Goal: Task Accomplishment & Management: Use online tool/utility

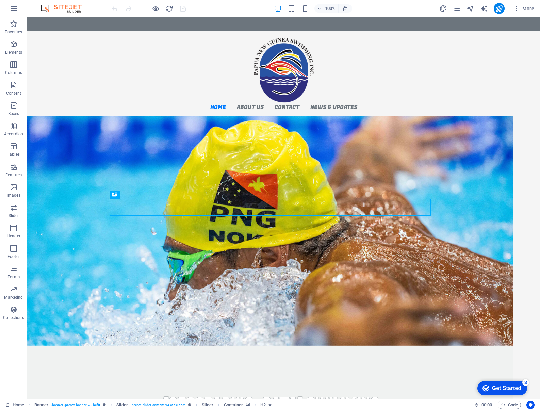
click at [152, 157] on figure "1/1" at bounding box center [270, 230] width 486 height 229
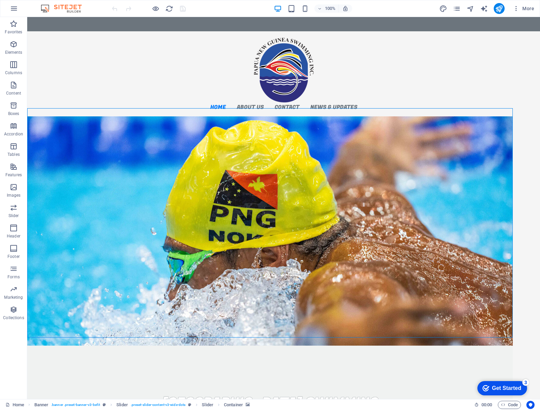
drag, startPoint x: 152, startPoint y: 157, endPoint x: 32, endPoint y: 157, distance: 120.1
click at [152, 157] on figure "1/1" at bounding box center [270, 230] width 486 height 229
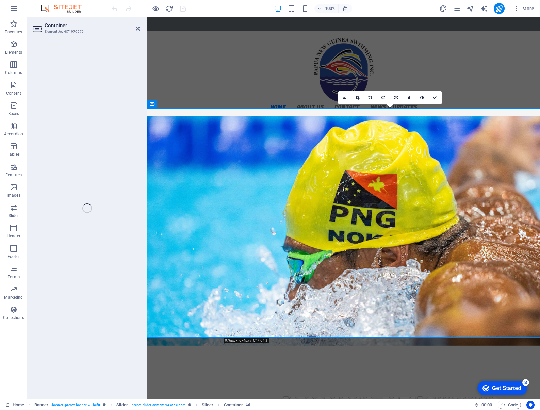
select select "vh"
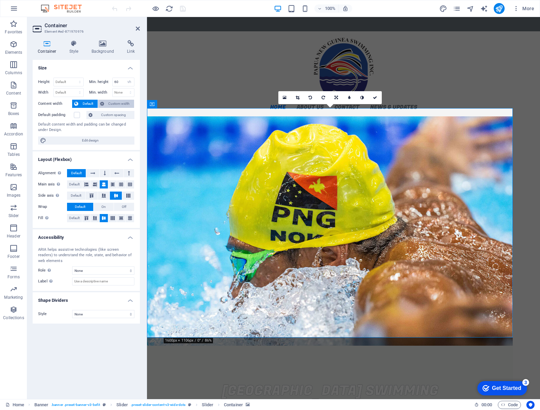
click at [112, 103] on span "Custom width" at bounding box center [119, 104] width 26 height 8
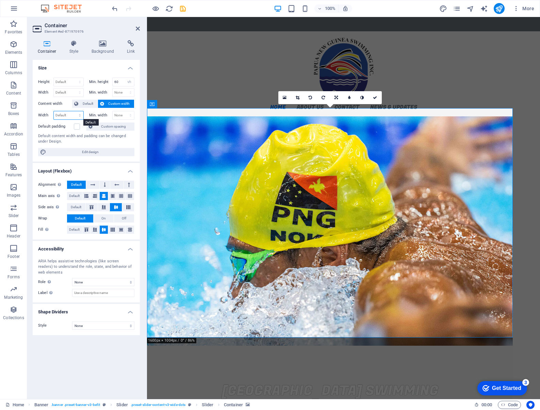
select select "%"
type input "100"
click at [60, 114] on input "100" at bounding box center [69, 115] width 30 height 8
select select "%"
type input "100"
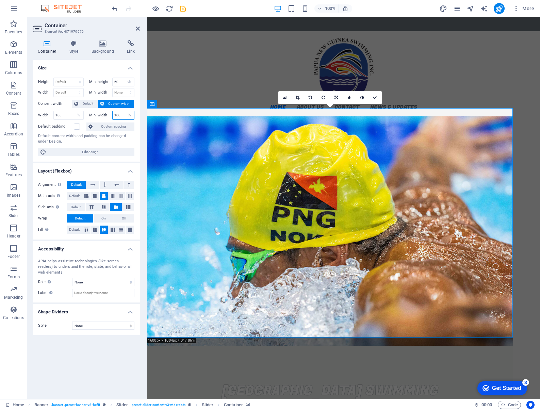
click at [118, 116] on input "100" at bounding box center [124, 115] width 22 height 8
click at [182, 126] on figure "1/1" at bounding box center [330, 230] width 366 height 229
click at [100, 46] on icon at bounding box center [102, 43] width 33 height 7
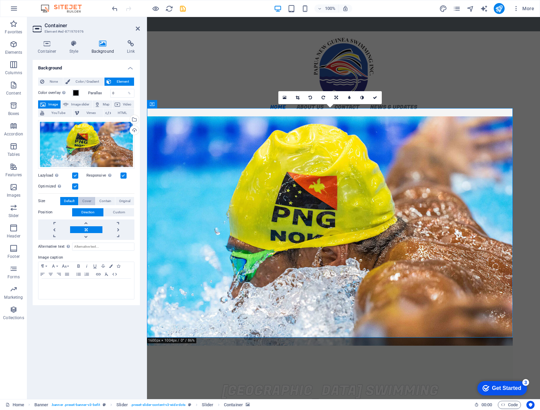
click at [86, 201] on span "Cover" at bounding box center [86, 201] width 9 height 8
click at [100, 201] on span "Contain" at bounding box center [105, 201] width 12 height 8
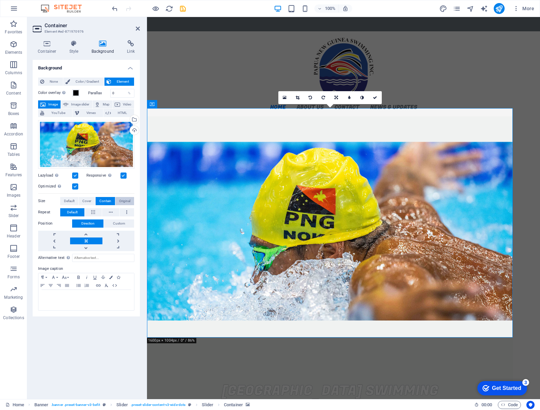
click at [123, 201] on span "Original" at bounding box center [124, 201] width 11 height 8
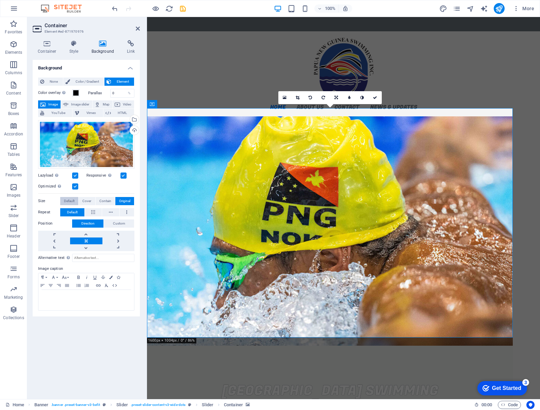
click at [69, 202] on span "Default" at bounding box center [69, 201] width 11 height 8
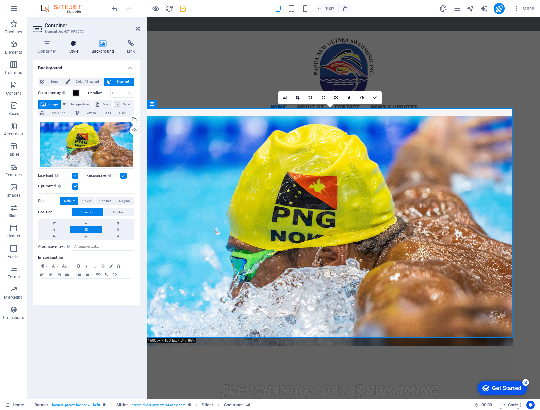
click at [75, 49] on h4 "Style" at bounding box center [75, 47] width 22 height 14
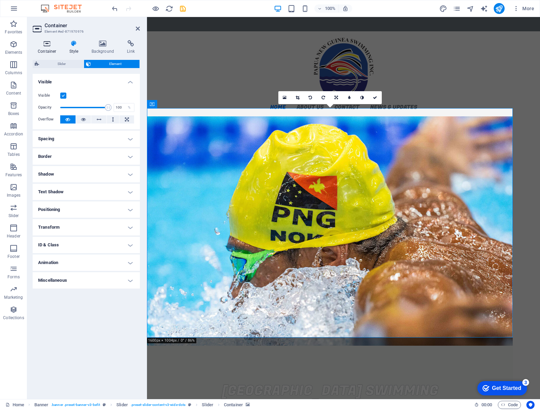
click at [49, 48] on h4 "Container" at bounding box center [49, 47] width 32 height 14
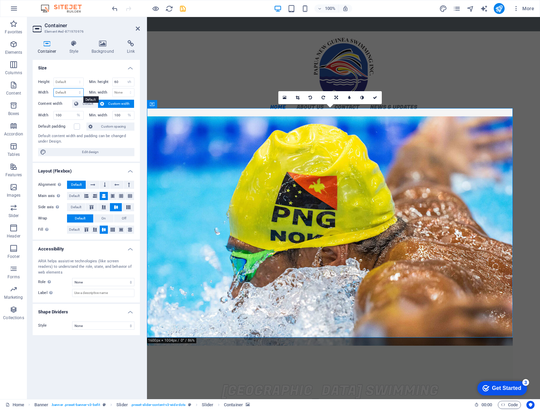
select select "%"
type input "100"
drag, startPoint x: 61, startPoint y: 93, endPoint x: 66, endPoint y: 92, distance: 4.4
click at [61, 93] on input "100" at bounding box center [69, 92] width 30 height 8
click at [63, 101] on label "Content width" at bounding box center [55, 104] width 34 height 8
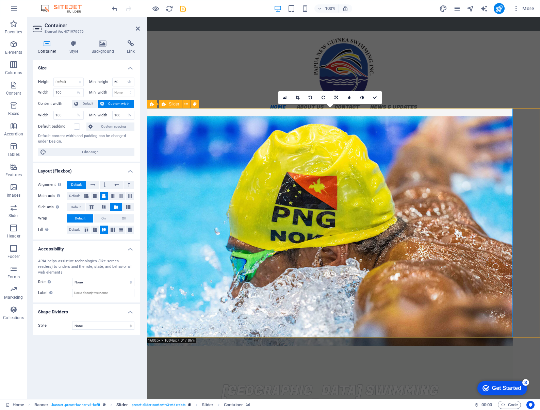
click at [157, 406] on span ". preset-slider-content-v3-wide-dots" at bounding box center [158, 405] width 55 height 8
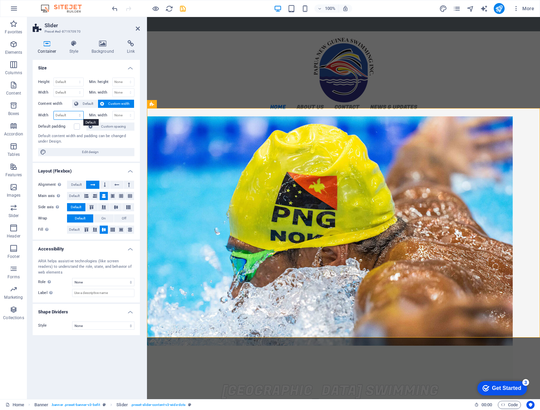
select select "%"
type input "100"
click at [65, 116] on input "100" at bounding box center [69, 115] width 30 height 8
select select "%"
type input "100"
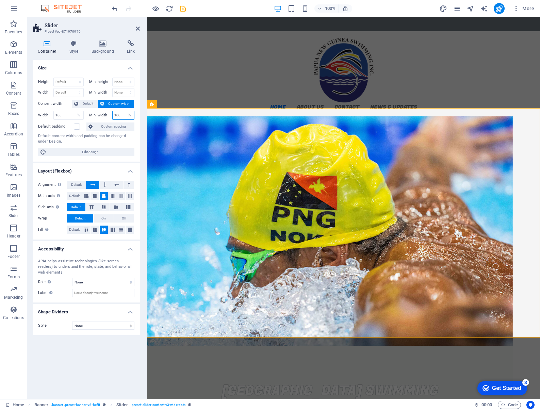
click at [121, 117] on input "100" at bounding box center [124, 115] width 22 height 8
click at [64, 117] on input "100" at bounding box center [69, 115] width 30 height 8
click at [65, 133] on div "Default content width and padding can be changed under Design." at bounding box center [86, 138] width 96 height 11
select select "%"
type input "100"
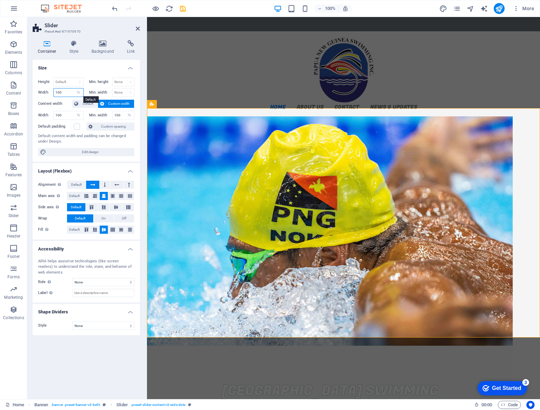
click at [62, 93] on input "100" at bounding box center [69, 92] width 30 height 8
click at [86, 74] on div "Height Default px rem % vh vw Min. height None px rem % vh vw Width 100 Default…" at bounding box center [86, 117] width 107 height 90
click at [77, 405] on span ". banner .preset-banner-v3-befit" at bounding box center [75, 405] width 49 height 8
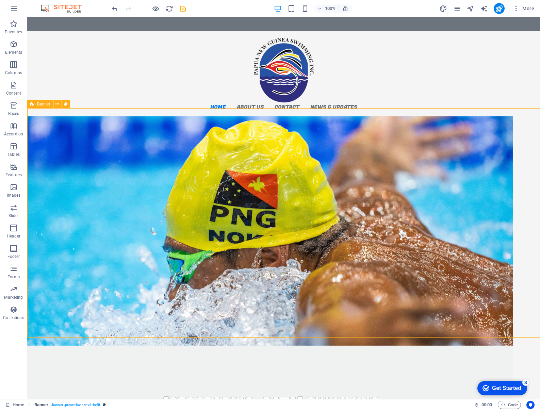
click at [79, 405] on span ". banner .preset-banner-v3-befit" at bounding box center [75, 405] width 49 height 8
select select "banner"
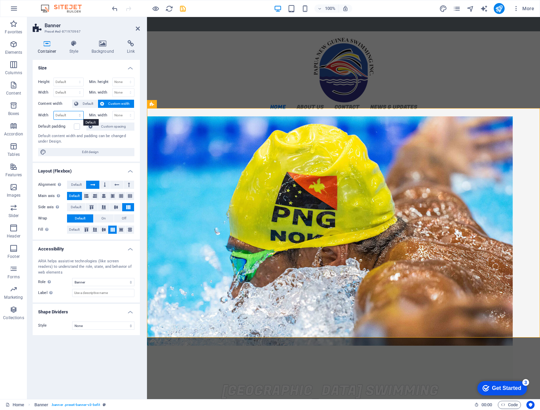
select select "%"
type input "100"
click at [66, 115] on input "100" at bounding box center [69, 115] width 30 height 8
select select "%"
type input "100"
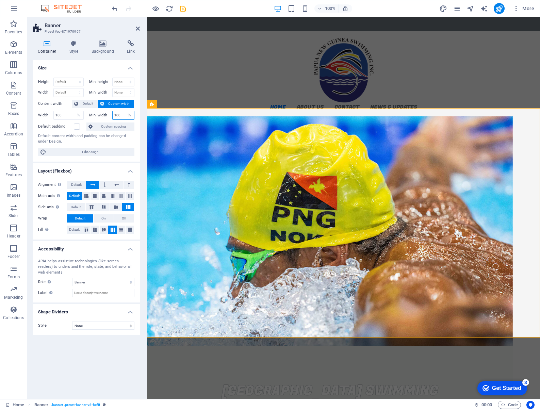
click at [119, 115] on input "100" at bounding box center [124, 115] width 22 height 8
select select "%"
type input "100"
click at [65, 93] on input "100" at bounding box center [69, 92] width 30 height 8
click at [67, 68] on h4 "Size" at bounding box center [86, 66] width 107 height 12
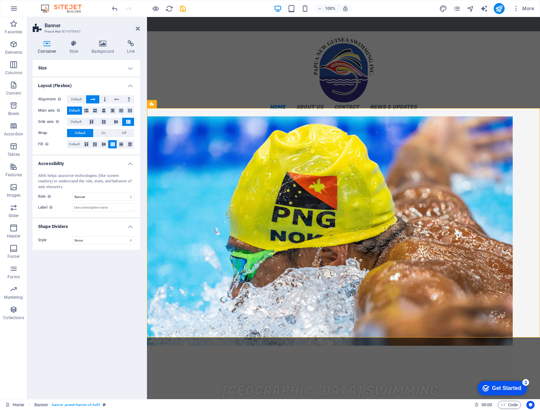
click at [67, 68] on h4 "Size" at bounding box center [86, 68] width 107 height 16
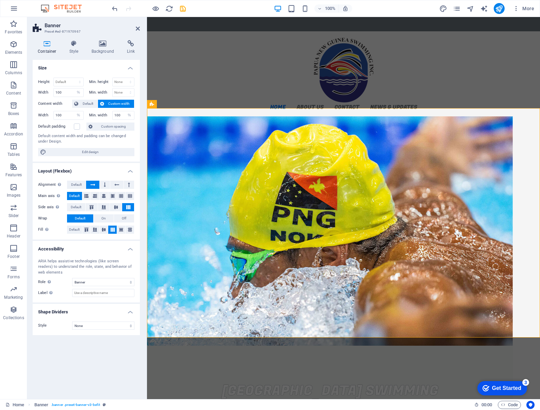
click at [208, 133] on figure "1/1" at bounding box center [330, 230] width 366 height 229
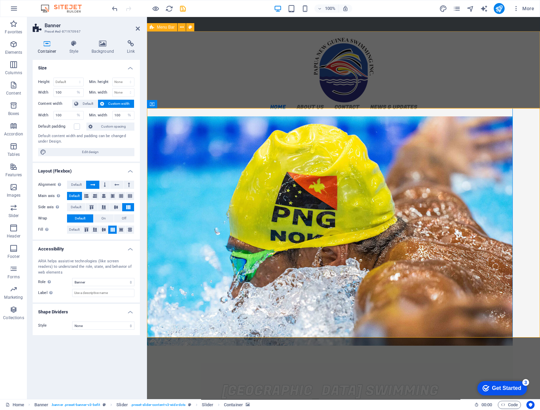
click at [286, 92] on div "Home About us PNGSI Executive Strategic Plan Resources Our Clubs Contact News &…" at bounding box center [343, 73] width 393 height 85
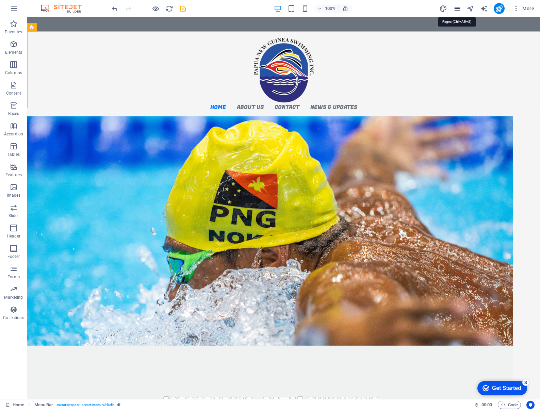
click at [459, 9] on icon "pages" at bounding box center [457, 9] width 8 height 8
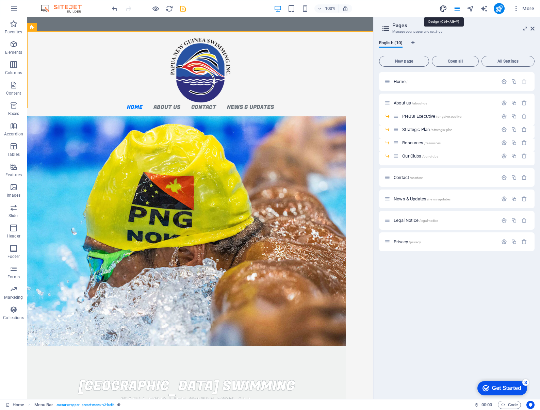
click at [446, 9] on icon "design" at bounding box center [443, 9] width 8 height 8
select select "px"
select select "300"
select select "px"
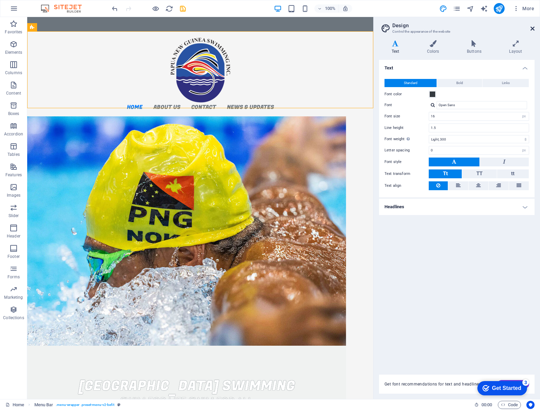
drag, startPoint x: 533, startPoint y: 28, endPoint x: 498, endPoint y: 10, distance: 39.3
click at [533, 28] on icon at bounding box center [533, 28] width 4 height 5
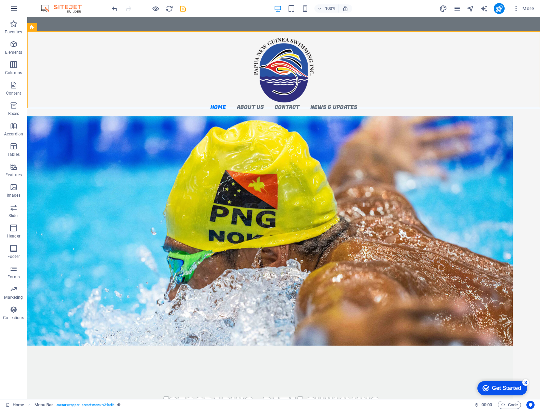
click at [14, 9] on icon "button" at bounding box center [14, 8] width 8 height 8
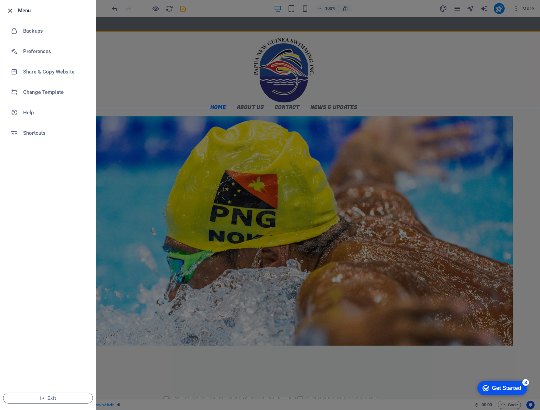
click at [10, 11] on icon "button" at bounding box center [10, 11] width 8 height 8
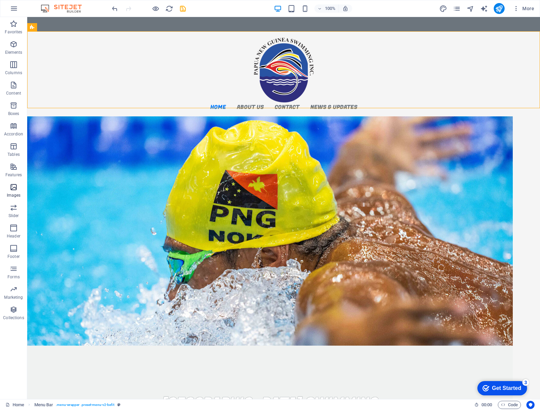
click at [13, 194] on p "Images" at bounding box center [14, 195] width 14 height 5
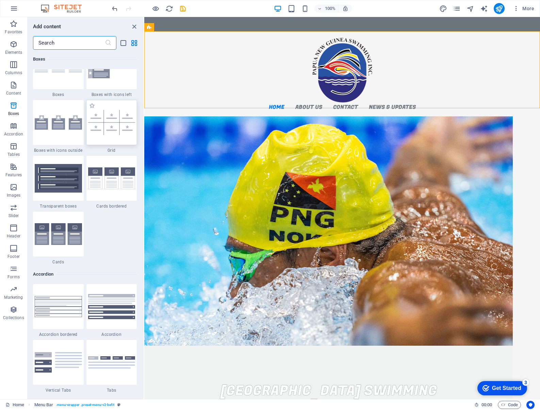
scroll to position [1957, 0]
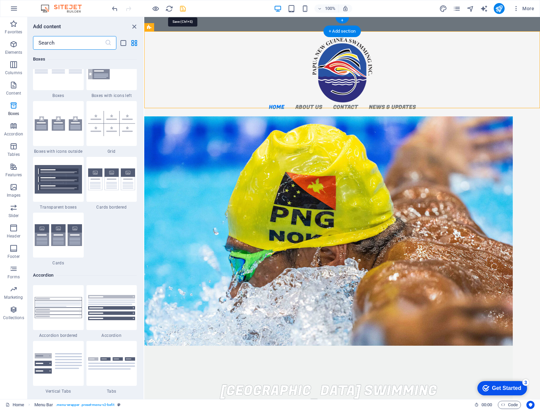
click at [185, 10] on icon "save" at bounding box center [183, 9] width 8 height 8
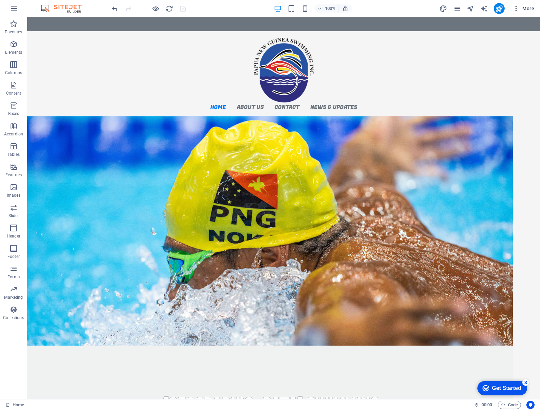
click at [518, 6] on icon "button" at bounding box center [516, 8] width 7 height 7
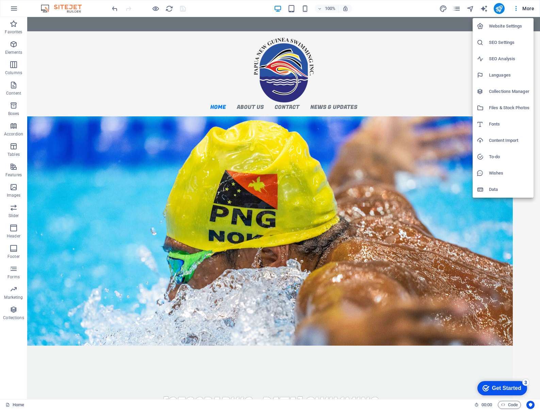
click at [507, 108] on h6 "Files & Stock Photos" at bounding box center [509, 108] width 41 height 8
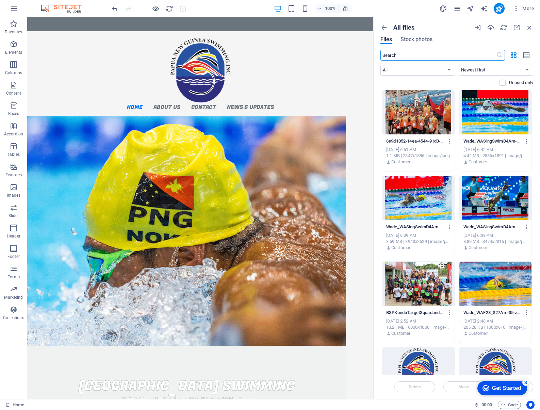
scroll to position [0, 0]
click at [493, 27] on icon "button" at bounding box center [490, 27] width 7 height 7
click at [445, 84] on div "Unused only" at bounding box center [457, 83] width 153 height 6
click at [383, 27] on icon "button" at bounding box center [384, 27] width 7 height 7
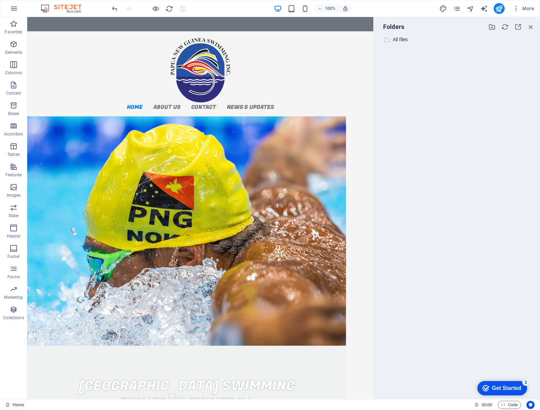
click at [407, 41] on p "All files" at bounding box center [457, 40] width 129 height 8
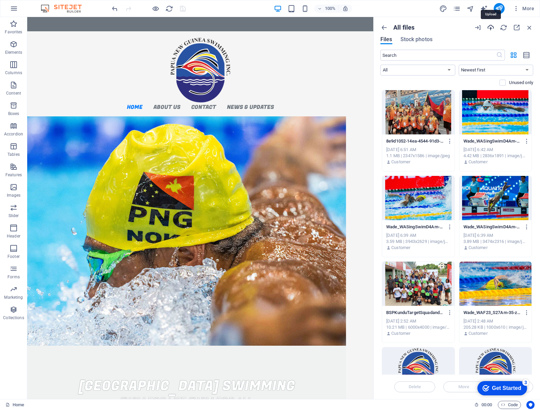
click at [490, 28] on icon "button" at bounding box center [490, 27] width 7 height 7
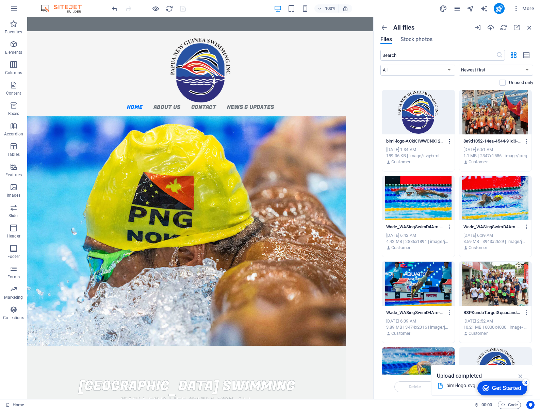
click at [450, 142] on icon "button" at bounding box center [450, 141] width 6 height 6
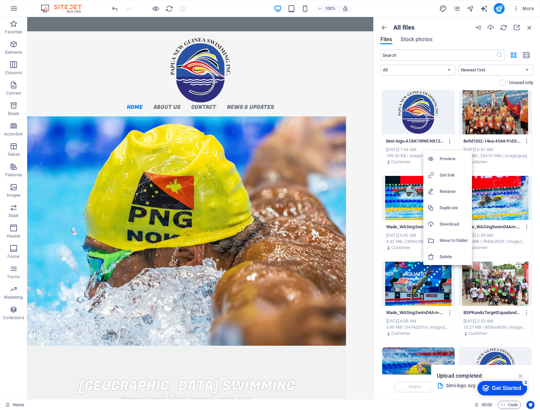
click at [447, 191] on h6 "Rename" at bounding box center [454, 192] width 28 height 8
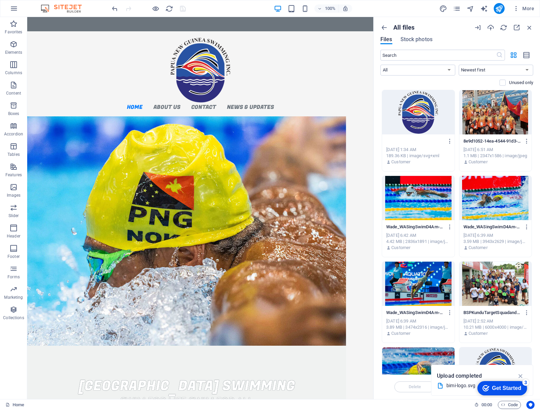
click at [399, 140] on input "bimi-logo-ACkK1WWCNX123aqNho9_GA.svg" at bounding box center [415, 141] width 58 height 5
drag, startPoint x: 438, startPoint y: 141, endPoint x: 388, endPoint y: 140, distance: 49.7
click at [386, 140] on input "bimi-logo-ACkK1WWCNX123aqNho9_GA.svg" at bounding box center [415, 141] width 58 height 5
click at [436, 156] on div "189.36 KB | image/svg+xml" at bounding box center [418, 156] width 64 height 6
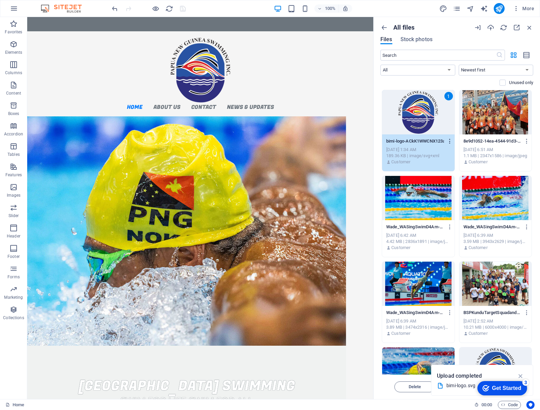
click at [448, 141] on icon "button" at bounding box center [450, 141] width 6 height 6
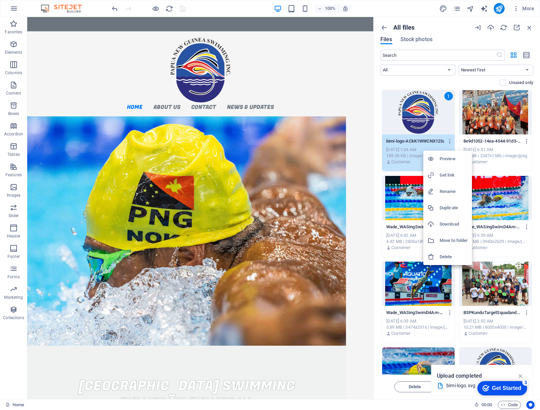
click at [448, 173] on h6 "Get link" at bounding box center [454, 175] width 28 height 8
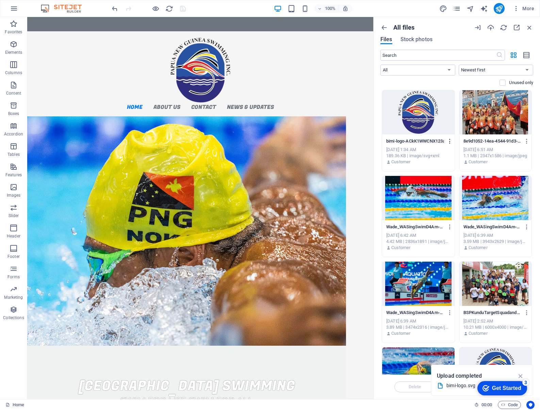
click at [450, 141] on icon "button" at bounding box center [450, 141] width 6 height 6
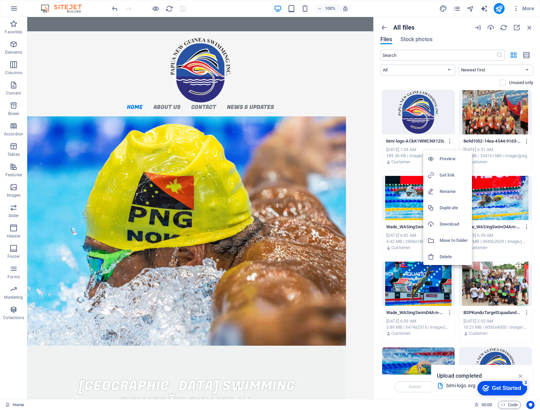
click at [451, 189] on h6 "Rename" at bounding box center [454, 192] width 28 height 8
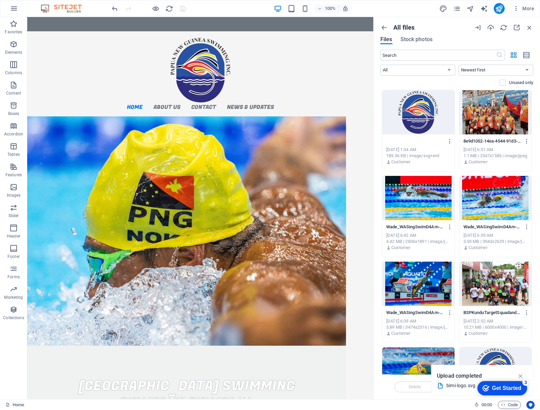
click at [400, 140] on input "bimi-logo-ACkK1WWCNX123aqNho9_GA.svg" at bounding box center [415, 141] width 58 height 5
click at [390, 141] on input "bimi-logo-ACkK1WWCNX123aqNho9_GA.svg" at bounding box center [415, 141] width 58 height 5
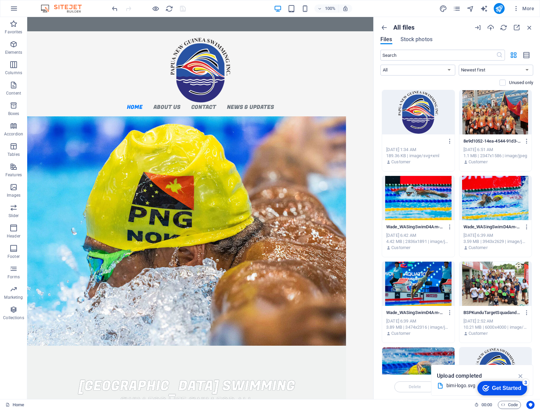
click at [390, 141] on input "bimi-logo-ACkK1WWCNX123aqNho9_GA.svg" at bounding box center [415, 141] width 58 height 5
paste input
click at [376, 141] on div "All files Files Stock photos ​ All Images Documents Audio Video Vector Other Ne…" at bounding box center [457, 208] width 166 height 382
click at [399, 141] on input "bimi-logo" at bounding box center [415, 141] width 58 height 5
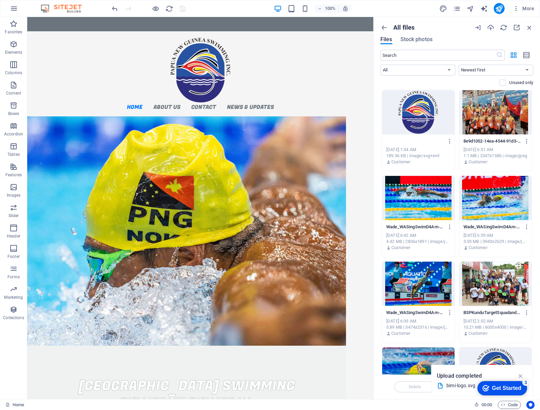
click at [400, 141] on input "bimi-logo" at bounding box center [415, 141] width 58 height 5
drag, startPoint x: 412, startPoint y: 141, endPoint x: 381, endPoint y: 141, distance: 31.0
click at [379, 141] on div "All files Files Stock photos ​ All Images Documents Audio Video Vector Other Ne…" at bounding box center [457, 208] width 166 height 382
paste input
type input "bimi-logo"
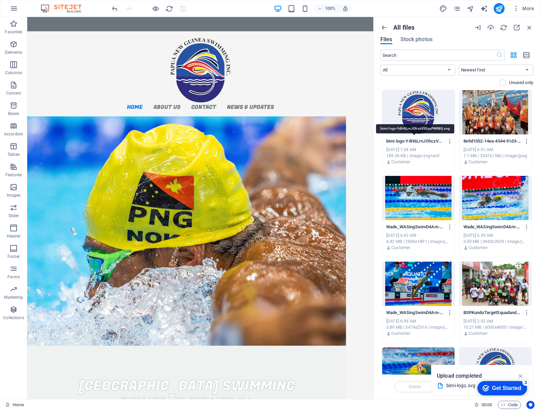
click at [427, 142] on p "bimi-logo-YdH6LrnJOhczV2EqsPWR8Q.svg" at bounding box center [415, 141] width 58 height 6
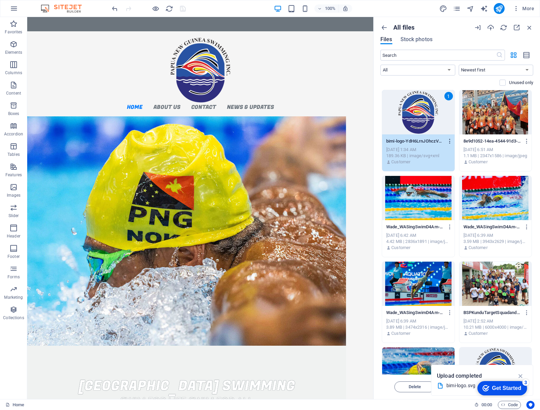
click at [448, 142] on icon "button" at bounding box center [450, 141] width 6 height 6
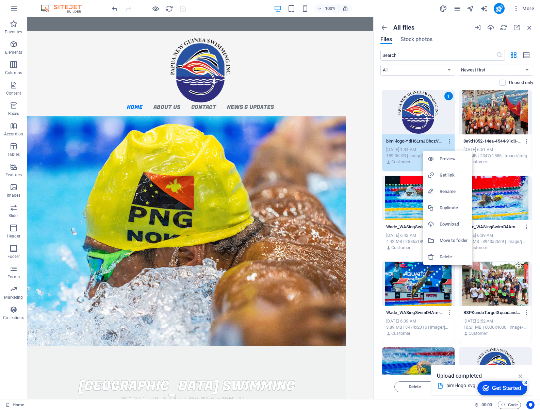
click at [529, 58] on div at bounding box center [270, 205] width 540 height 410
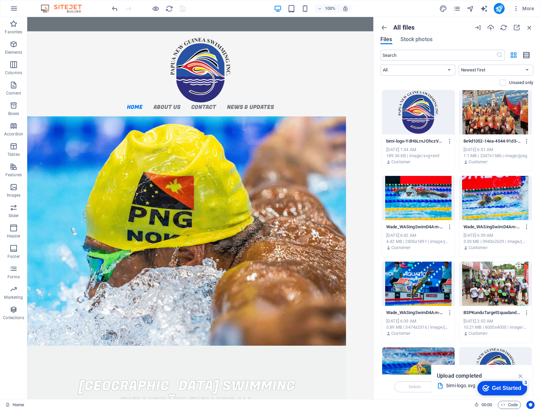
click at [528, 57] on icon "button" at bounding box center [526, 55] width 7 height 8
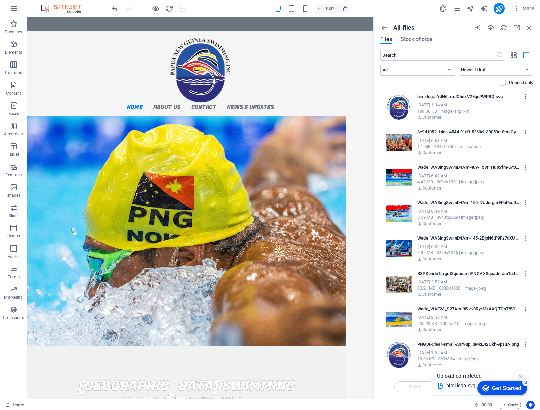
click at [526, 97] on icon "button" at bounding box center [526, 97] width 6 height 6
click at [508, 145] on h6 "Rename" at bounding box center [516, 147] width 28 height 8
click at [485, 97] on input "bimi-logo-YdH6LrnJOhczV2EqsPWR8Q.svg" at bounding box center [468, 96] width 103 height 5
click at [501, 97] on input "bimi-logo-YdH6LrnJOhczV2EqsPWR8Q.svg" at bounding box center [468, 96] width 103 height 5
drag, startPoint x: 494, startPoint y: 97, endPoint x: 413, endPoint y: 97, distance: 81.3
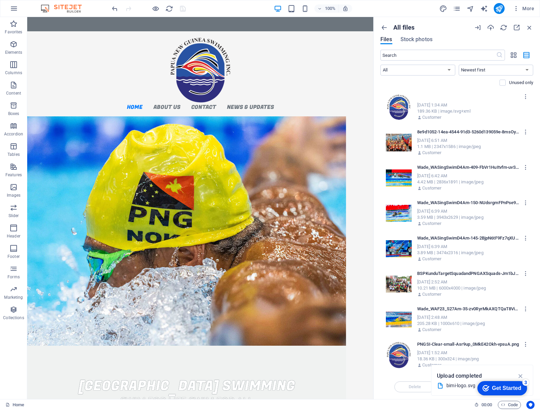
click at [413, 97] on div "bimi-logo-YdH6LrnJOhczV2EqsPWR8Q.svg bimi-logo-YdH6LrnJOhczV2EqsPWR8Q.svg [DATE…" at bounding box center [457, 107] width 150 height 35
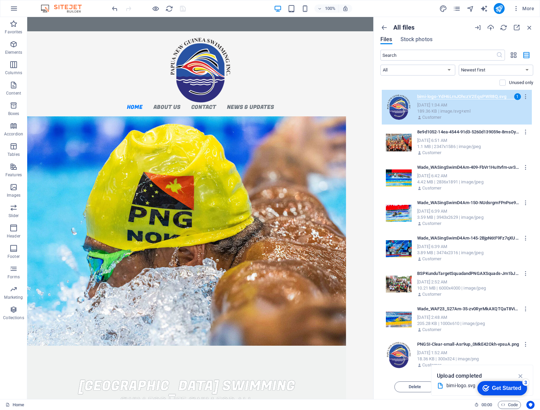
click at [459, 97] on input "bimi-logo-YdH6LrnJOhczV2EqsPWR8Q.svg" at bounding box center [468, 96] width 103 height 5
drag, startPoint x: 481, startPoint y: 96, endPoint x: 437, endPoint y: 97, distance: 43.9
click at [434, 96] on input "bimi-logo-YdH6LrnJOhczV2EqsPWR8Q.svg" at bounding box center [468, 96] width 103 height 5
type input "bimi-logo-pngsi.svg"
click at [527, 97] on icon "button" at bounding box center [526, 97] width 6 height 6
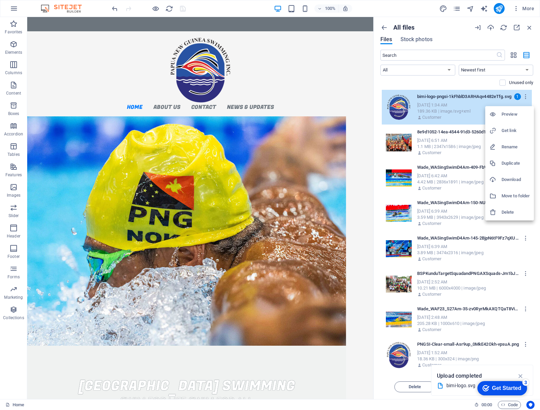
click at [517, 130] on h6 "Get link" at bounding box center [516, 131] width 28 height 8
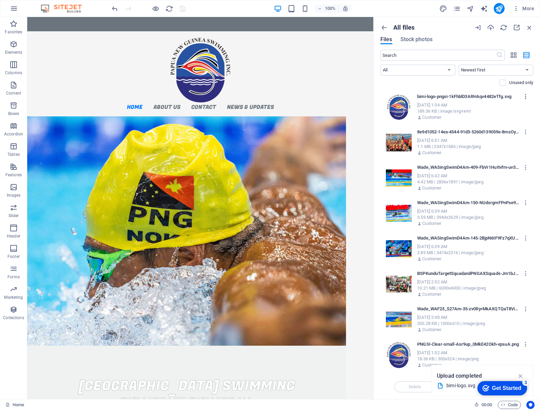
click at [528, 96] on icon "button" at bounding box center [526, 97] width 6 height 6
click at [509, 132] on h6 "Get link" at bounding box center [516, 131] width 28 height 8
